Goal: Transaction & Acquisition: Download file/media

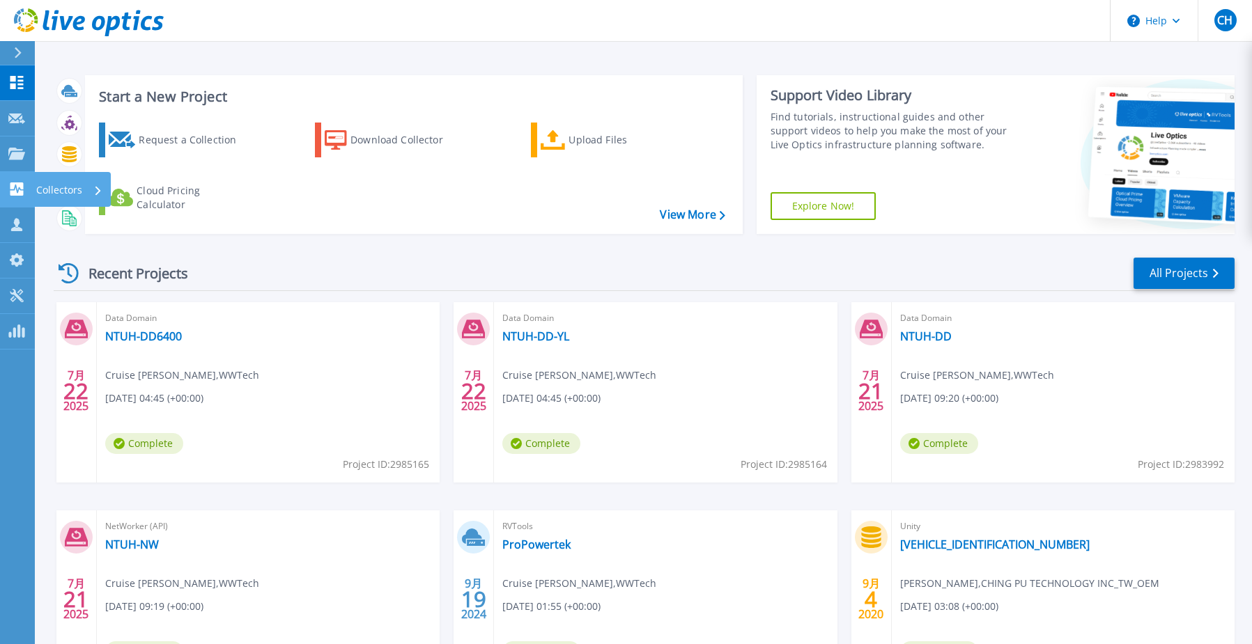
click at [45, 187] on p "Collectors" at bounding box center [59, 190] width 46 height 36
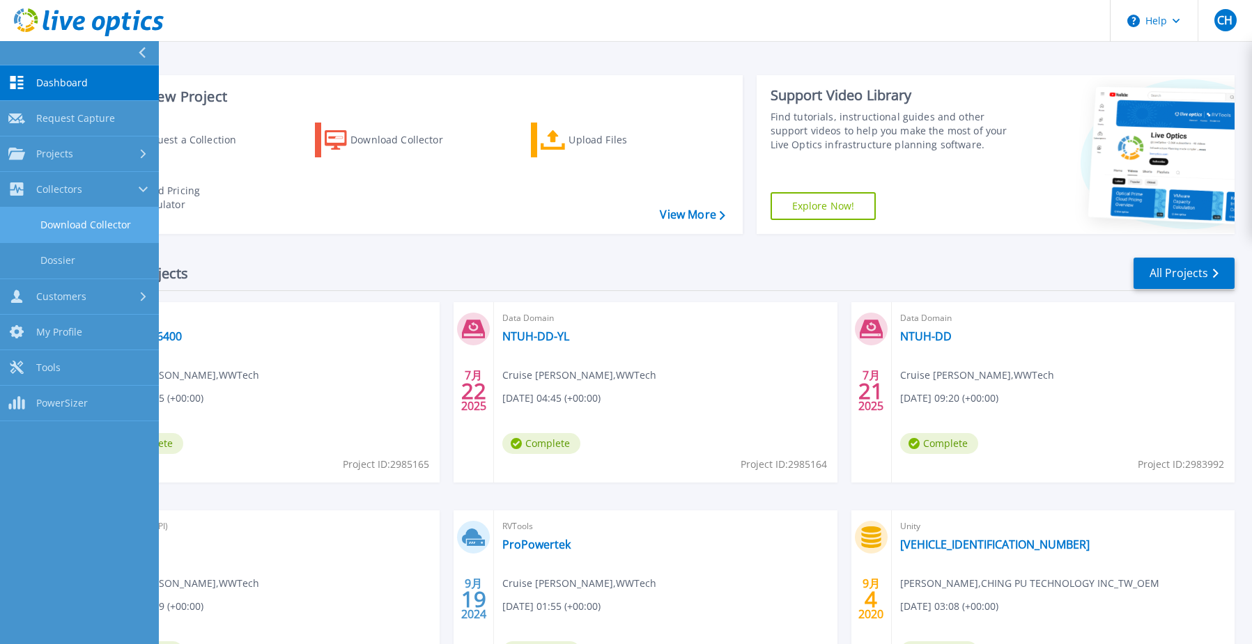
click at [95, 220] on link "Download Collector" at bounding box center [79, 226] width 159 height 36
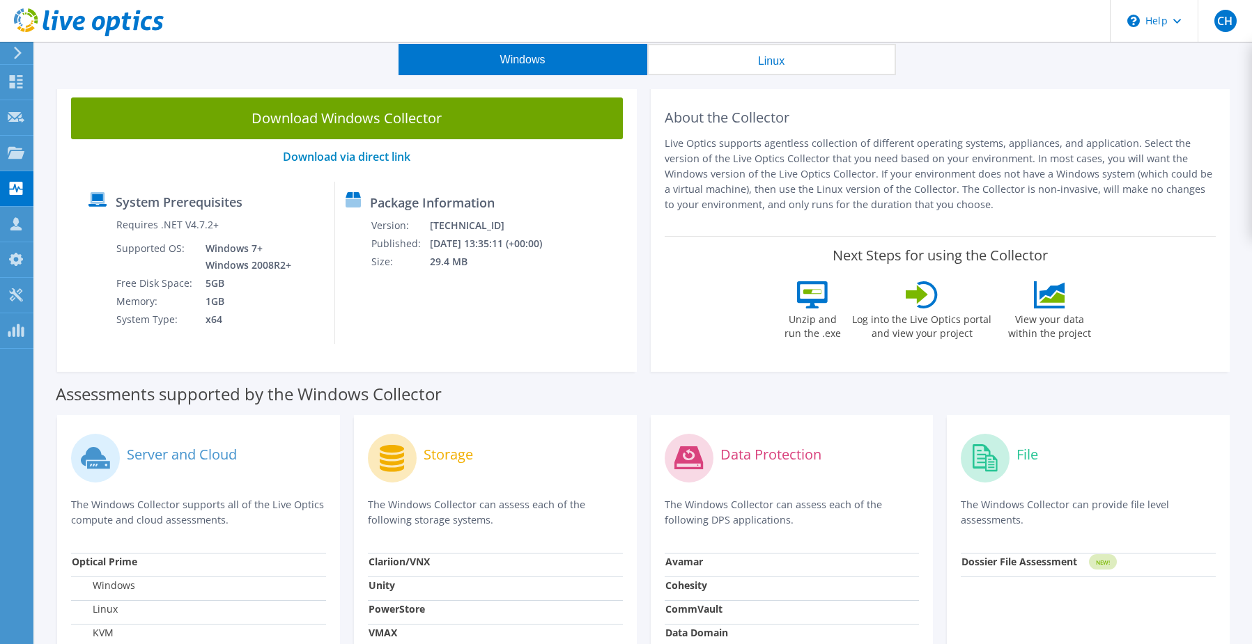
scroll to position [29, 0]
